Goal: Transaction & Acquisition: Purchase product/service

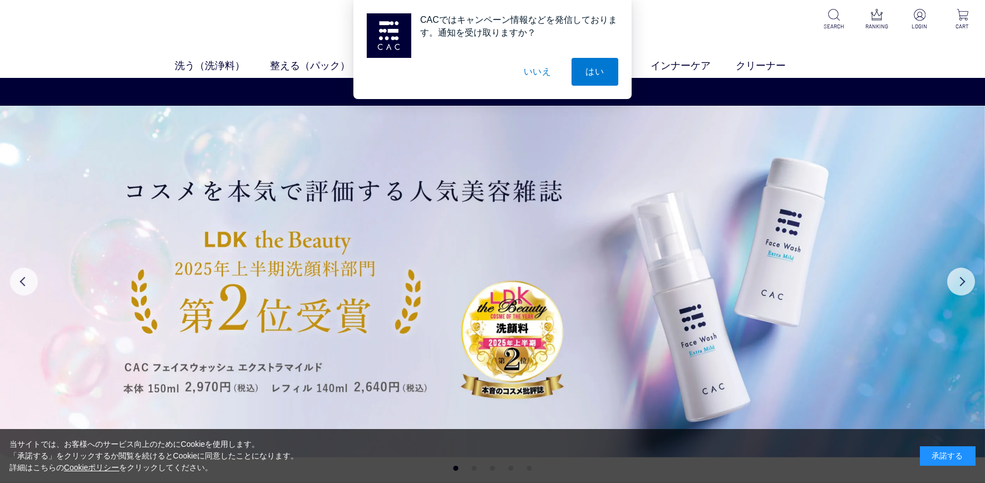
click at [543, 68] on button "いいえ" at bounding box center [538, 72] width 56 height 28
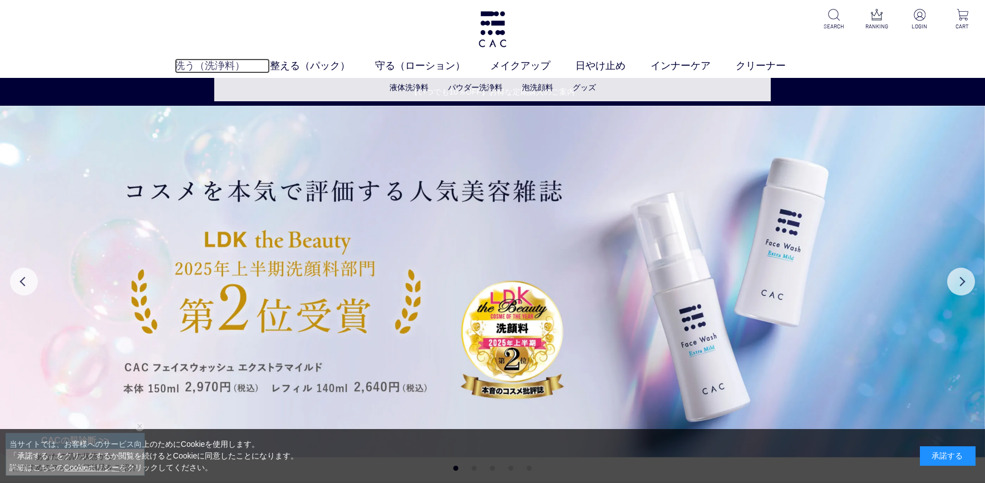
click at [206, 63] on link "洗う（洗浄料）" at bounding box center [222, 65] width 95 height 15
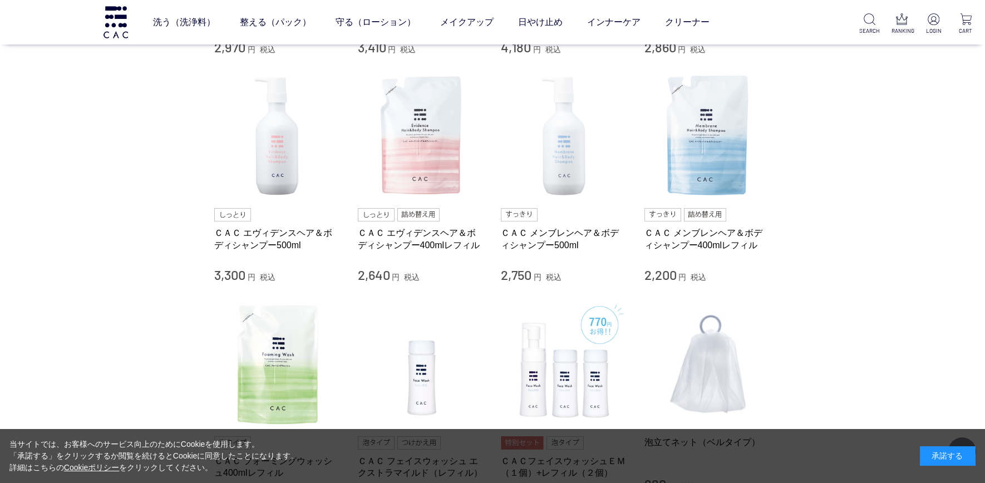
scroll to position [389, 0]
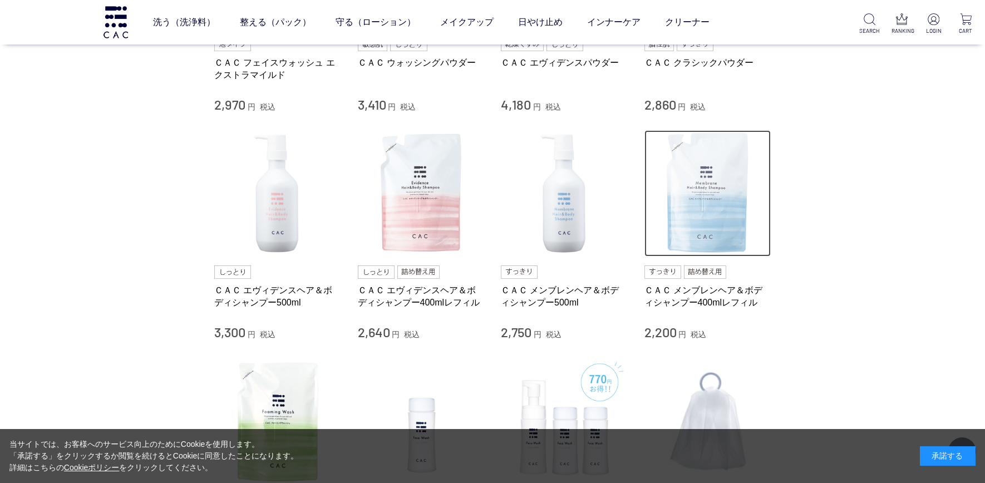
click at [728, 209] on img at bounding box center [707, 193] width 127 height 127
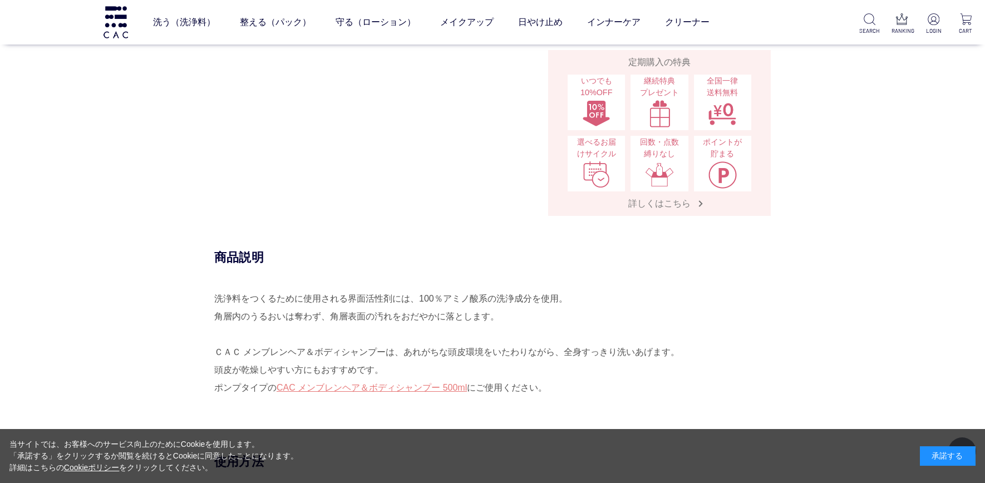
scroll to position [445, 0]
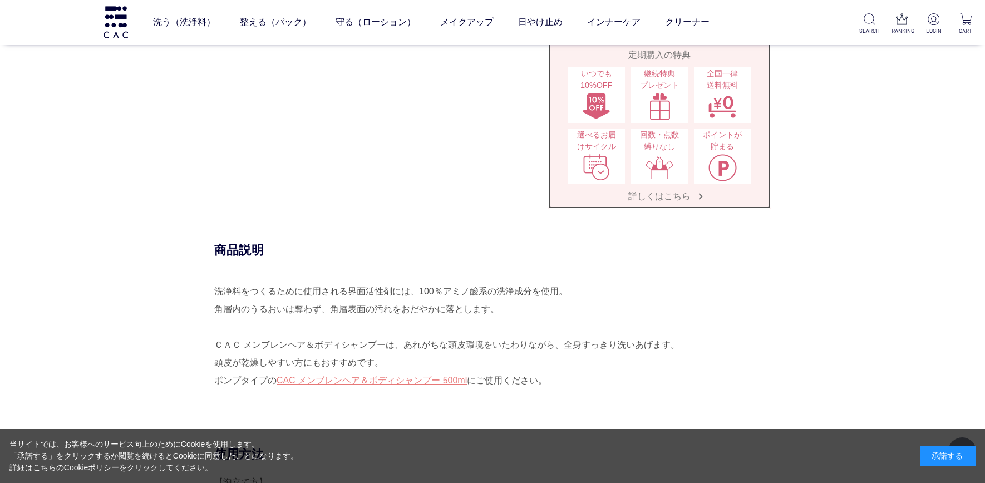
click at [650, 200] on span "詳しくはこちら" at bounding box center [659, 196] width 85 height 12
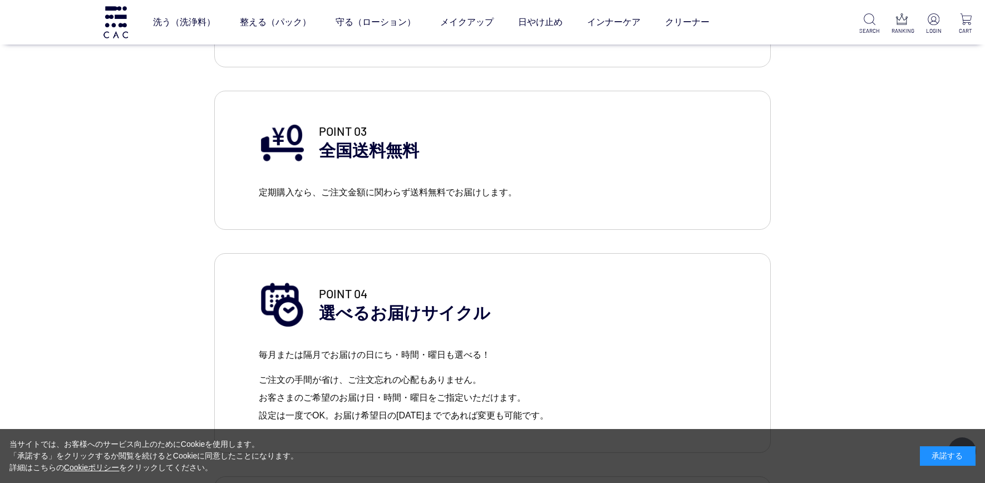
scroll to position [1224, 0]
